Goal: Book appointment/travel/reservation

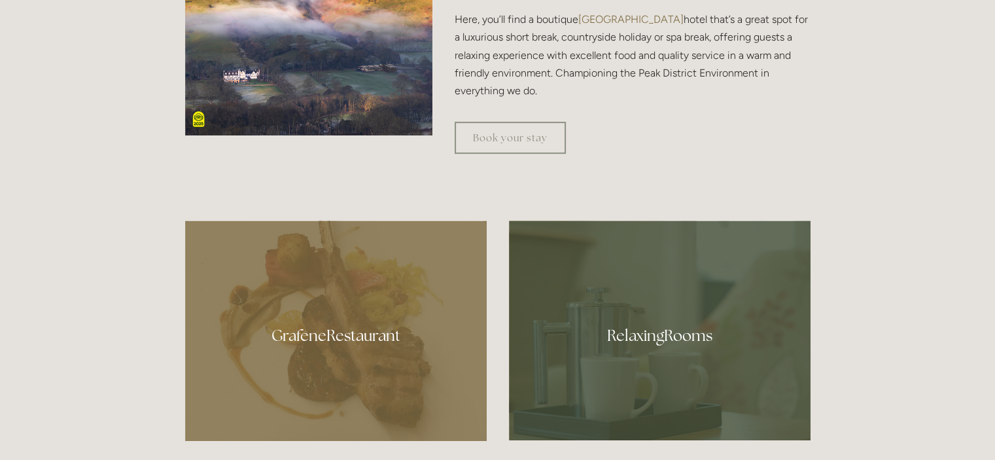
scroll to position [589, 0]
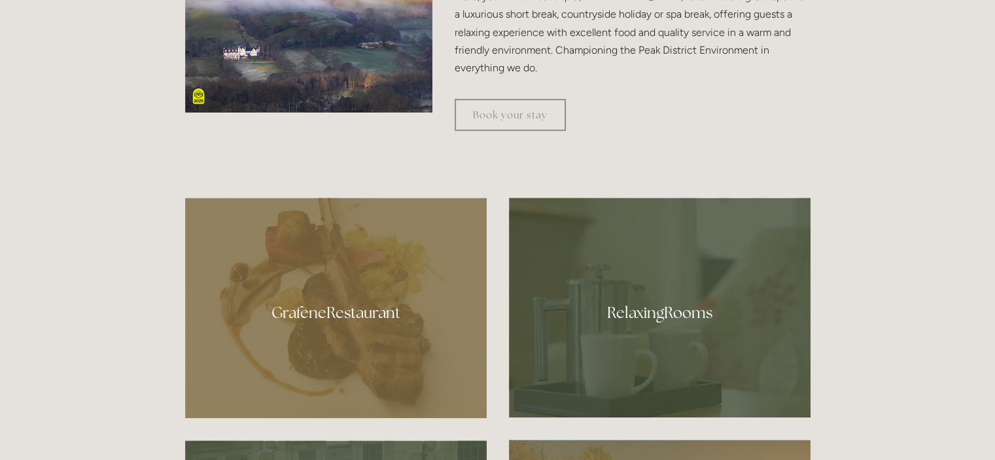
click at [363, 303] on div at bounding box center [336, 308] width 302 height 220
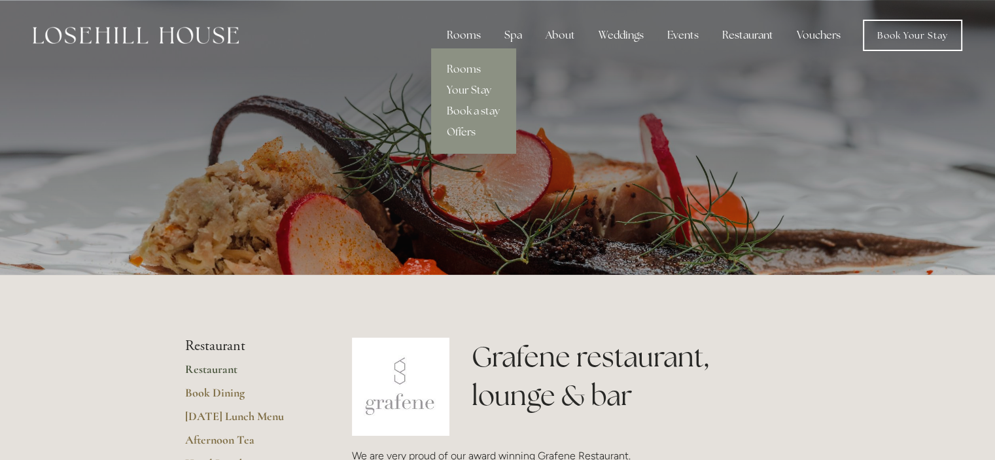
click at [476, 28] on div "Rooms" at bounding box center [463, 35] width 55 height 26
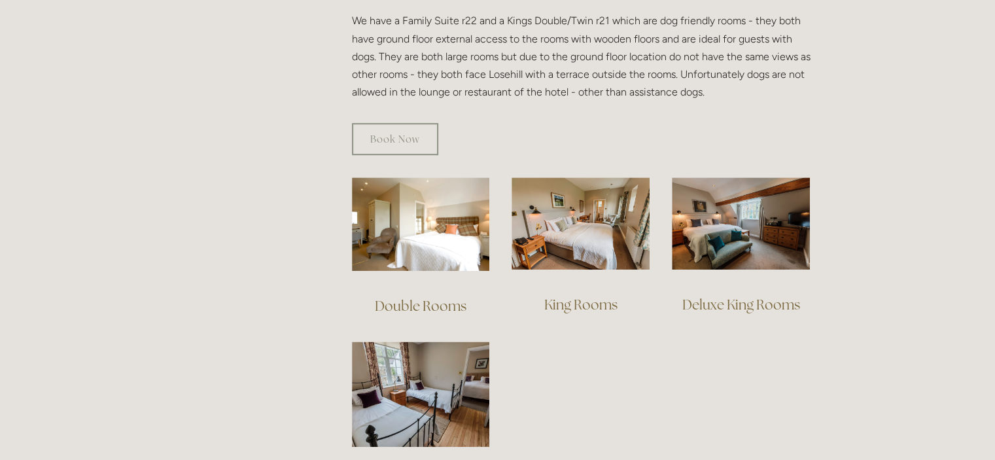
scroll to position [785, 0]
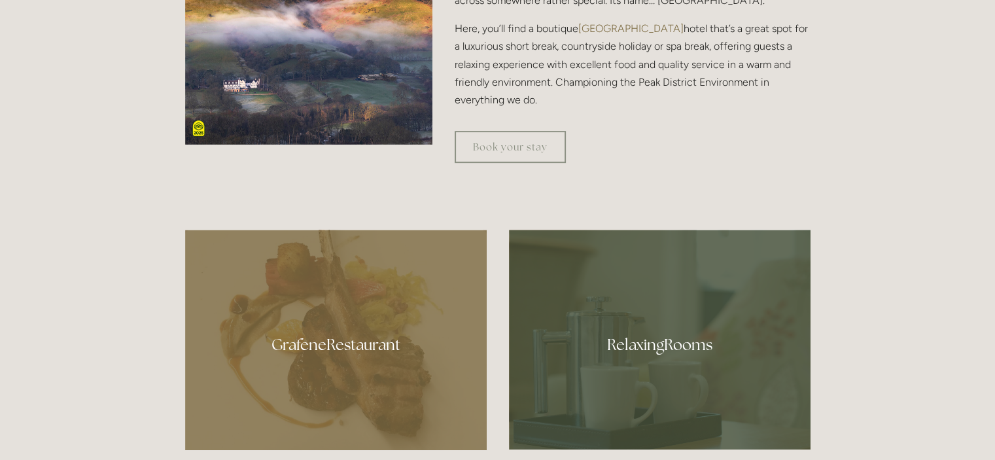
scroll to position [589, 0]
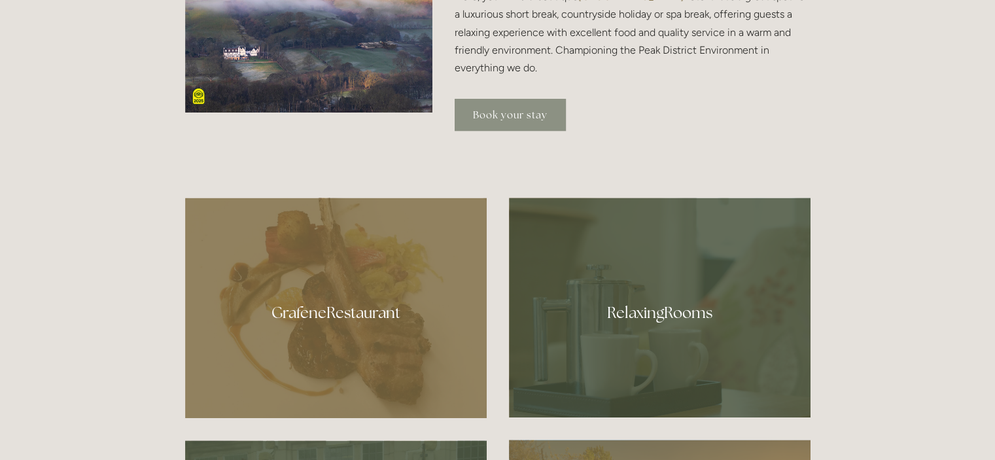
click at [503, 111] on link "Book your stay" at bounding box center [510, 115] width 111 height 32
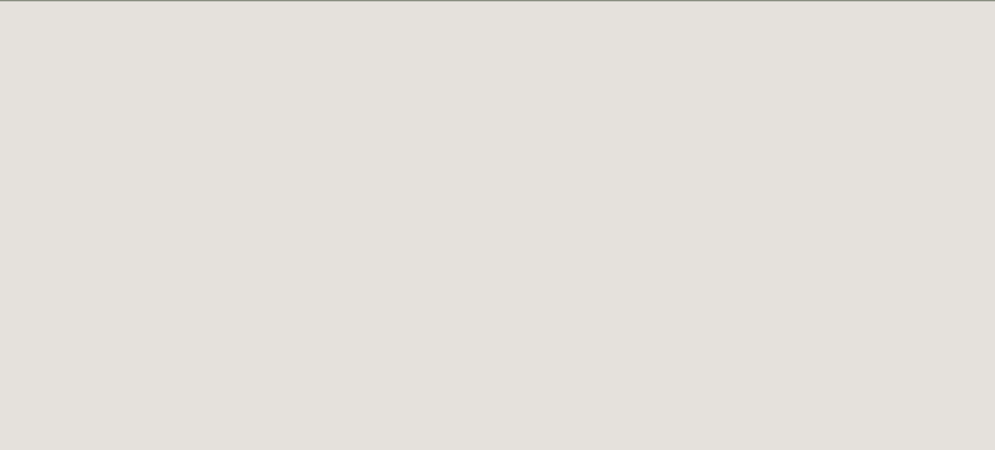
scroll to position [71, 0]
